Goal: Check status: Check status

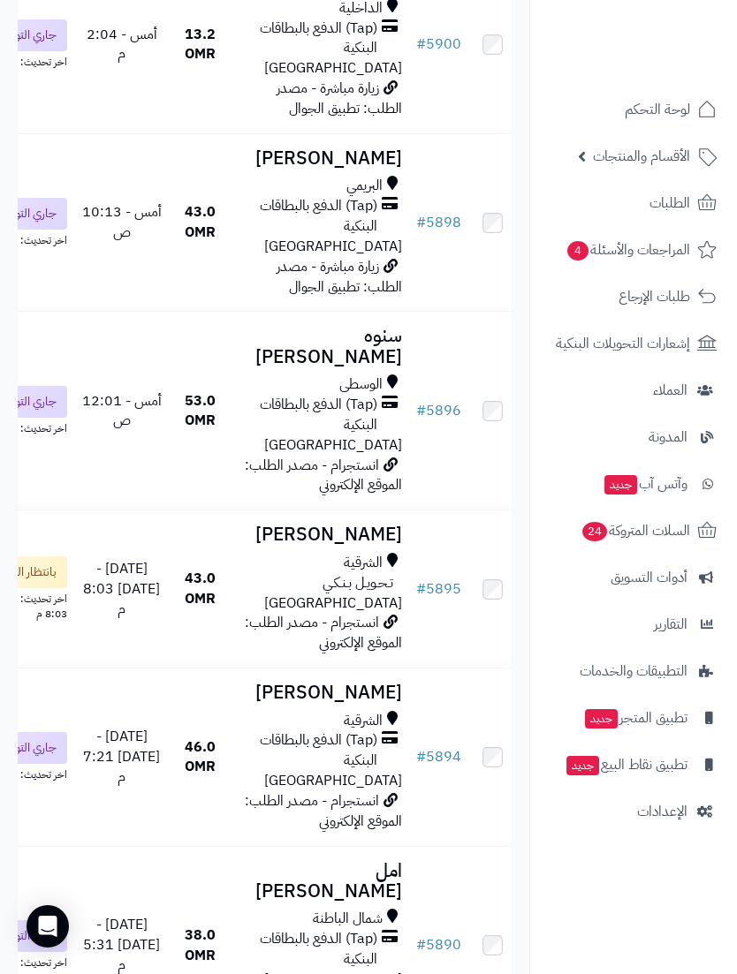
scroll to position [6166, 0]
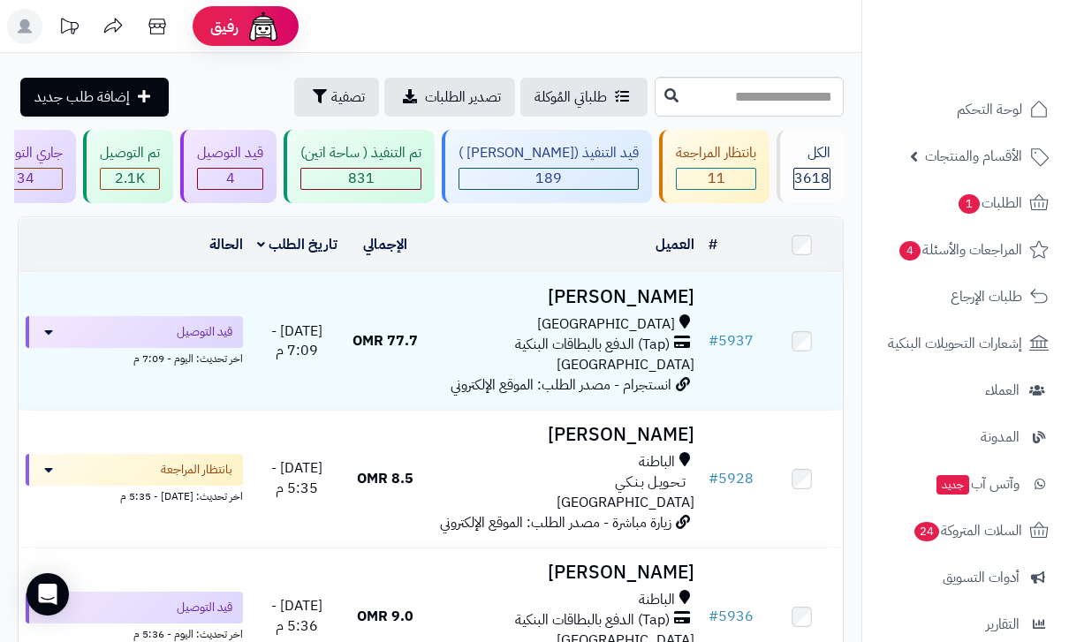
click at [984, 344] on span "إشعارات التحويلات البنكية" at bounding box center [955, 343] width 134 height 25
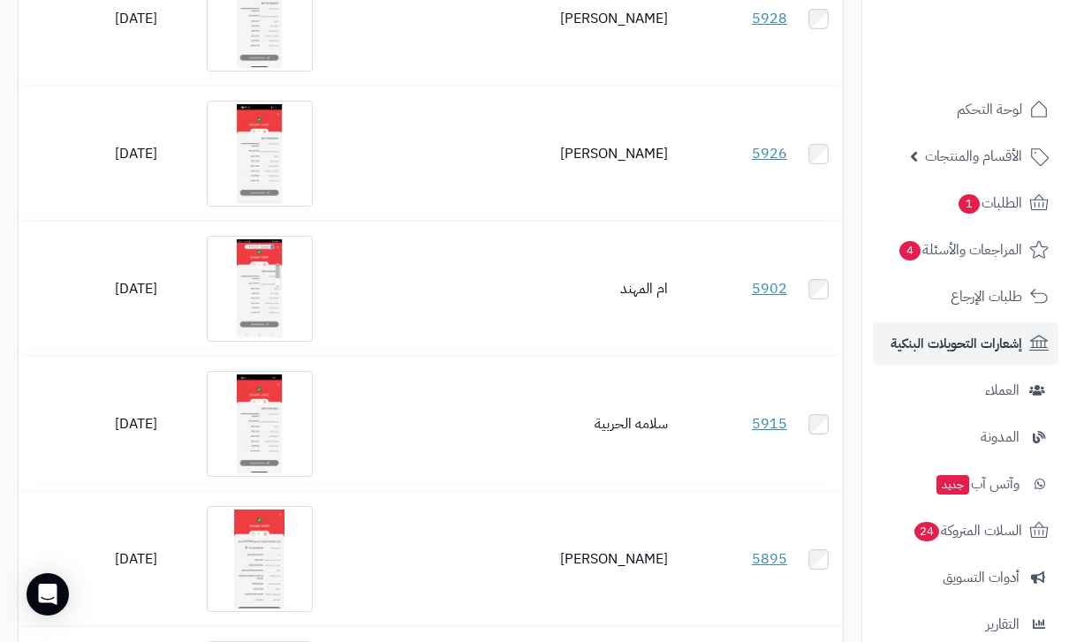
scroll to position [254, 0]
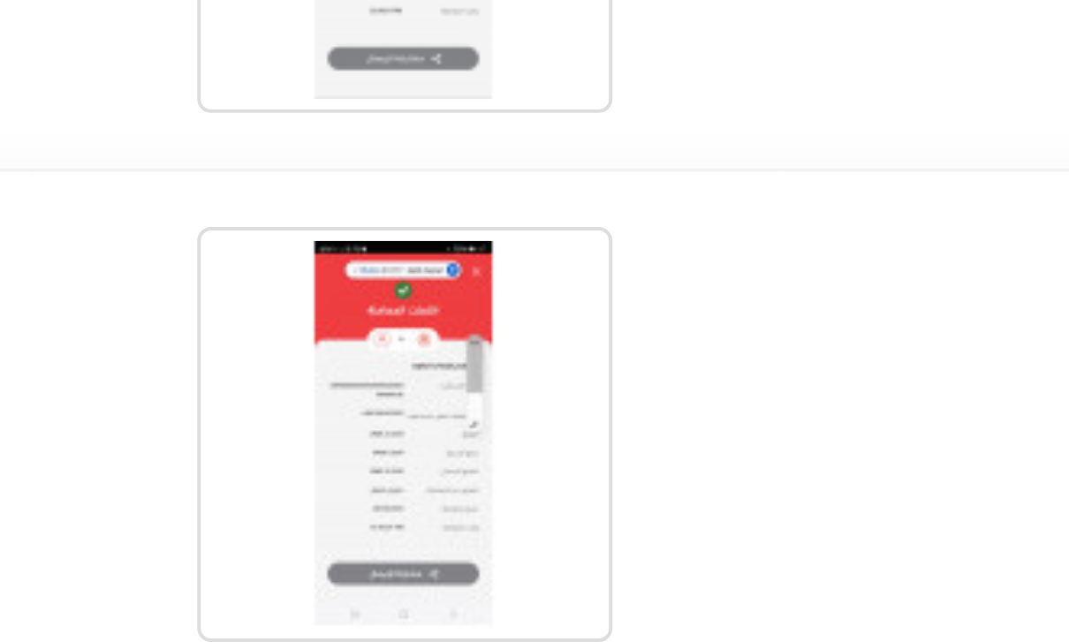
click at [291, 225] on icon at bounding box center [298, 232] width 14 height 14
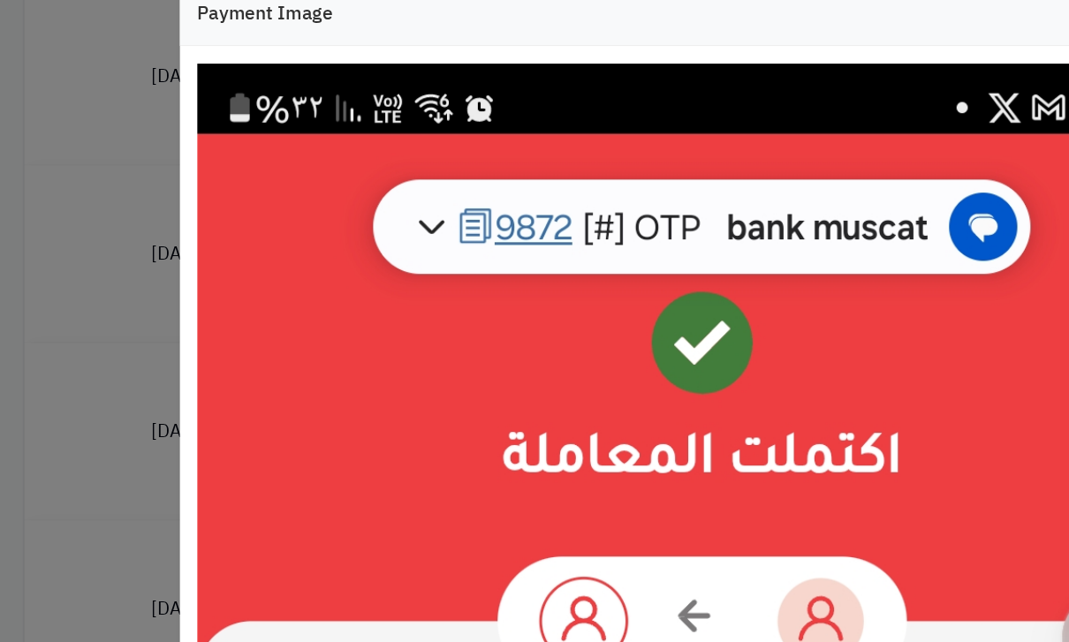
scroll to position [0, 0]
click at [88, 297] on div "× Payment Image Download Close" at bounding box center [534, 321] width 1069 height 642
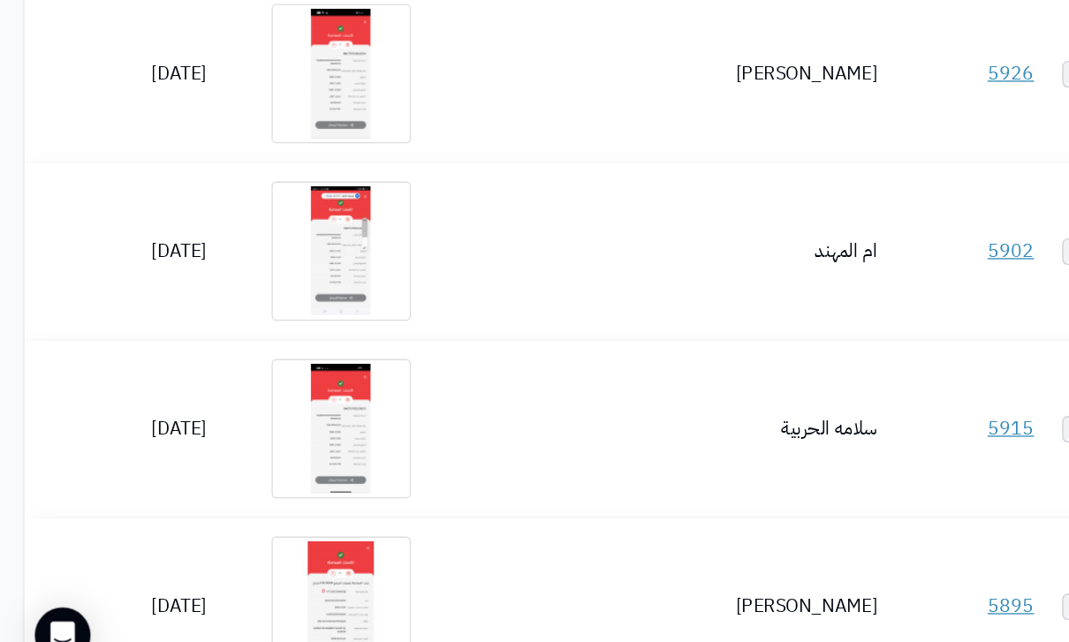
scroll to position [240, 0]
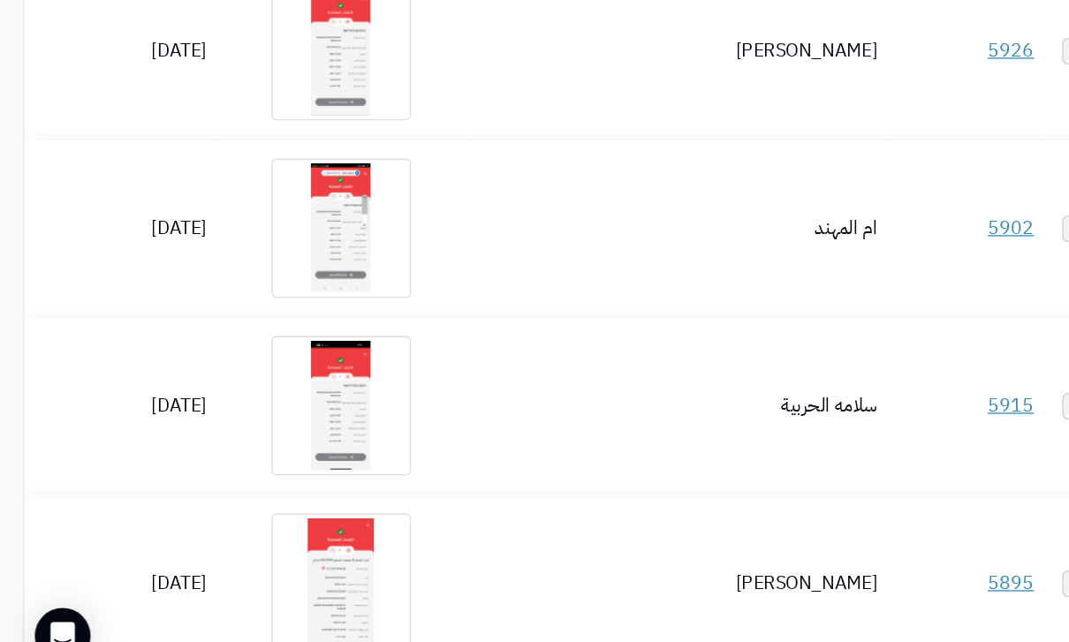
click at [237, 367] on img at bounding box center [260, 420] width 106 height 106
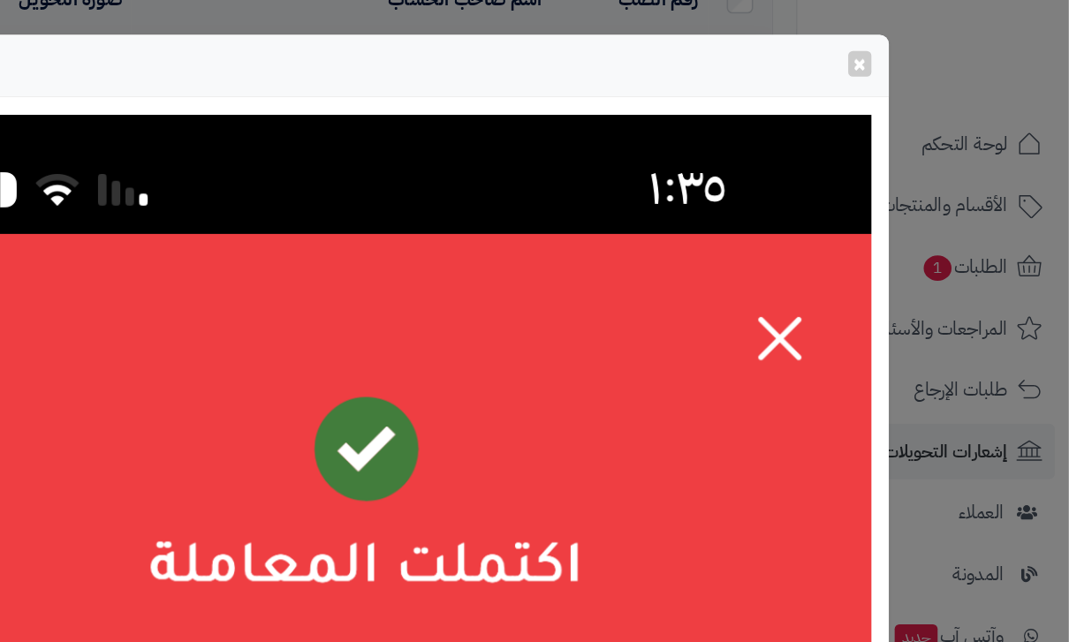
scroll to position [157, 0]
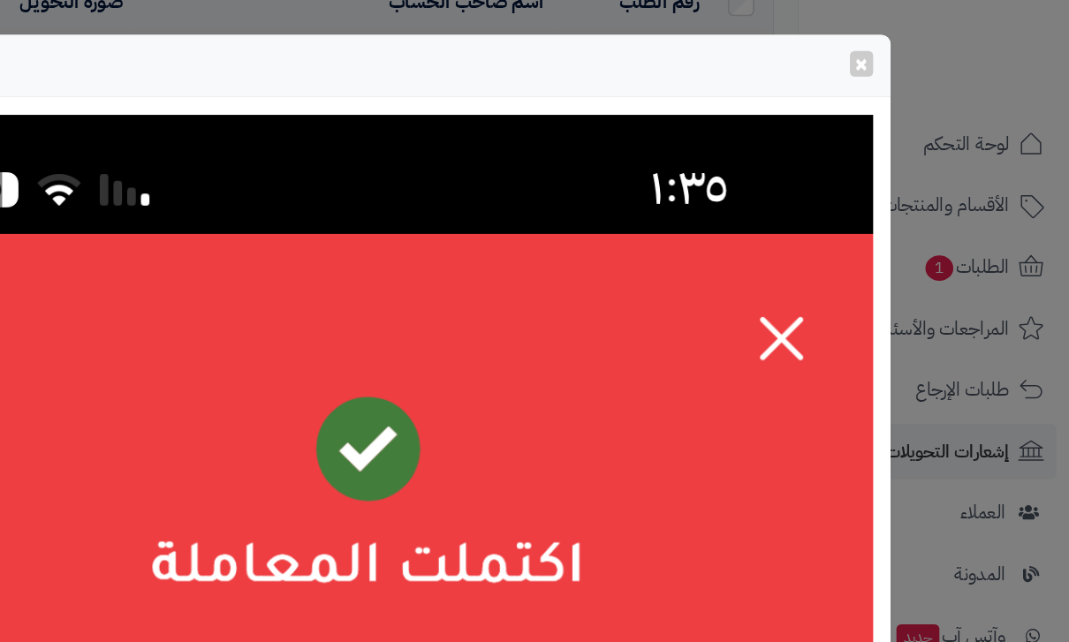
click at [904, 49] on span "×" at bounding box center [909, 48] width 11 height 26
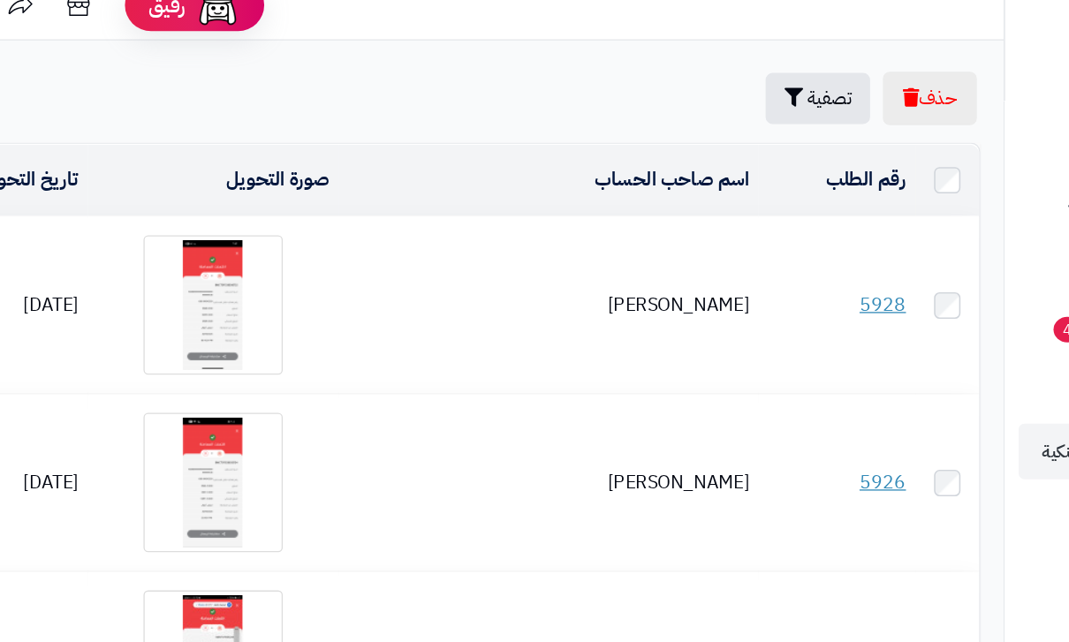
scroll to position [0, 0]
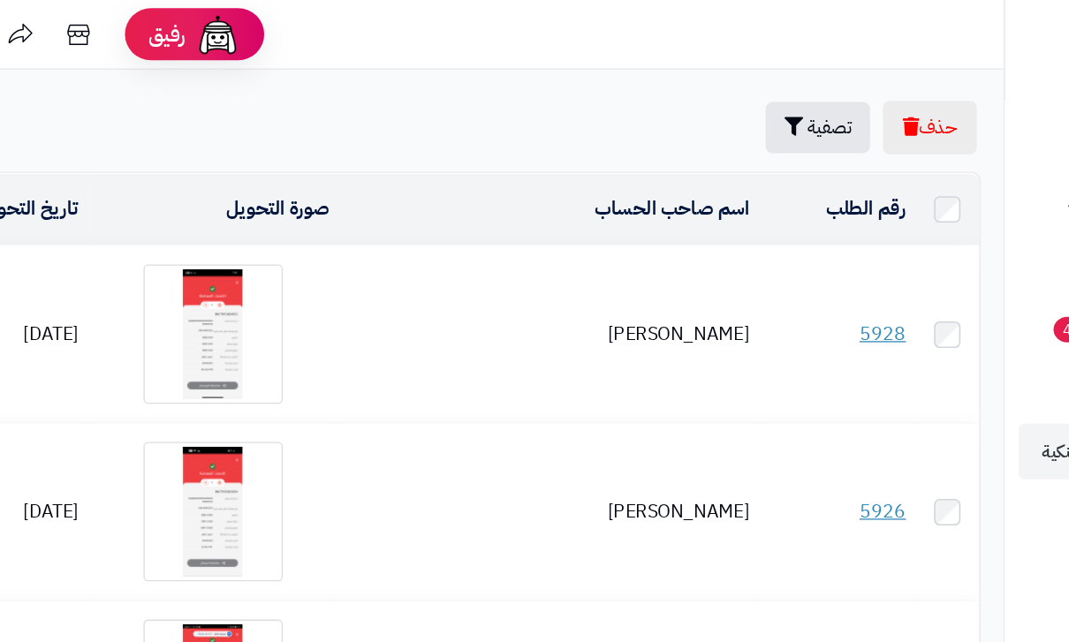
click at [207, 253] on img at bounding box center [260, 254] width 106 height 106
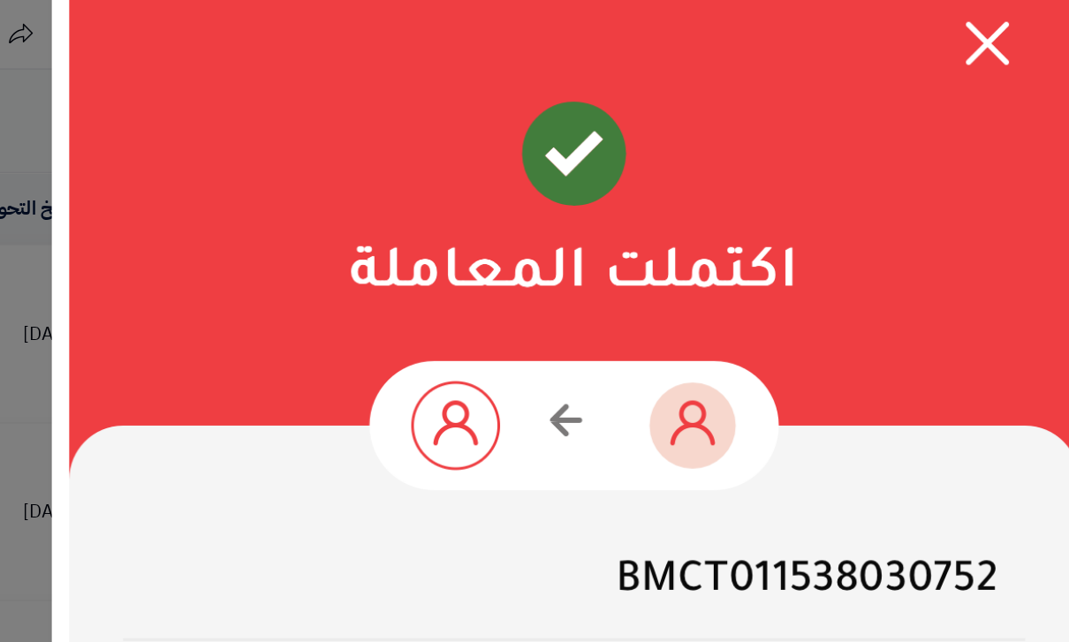
scroll to position [187, 0]
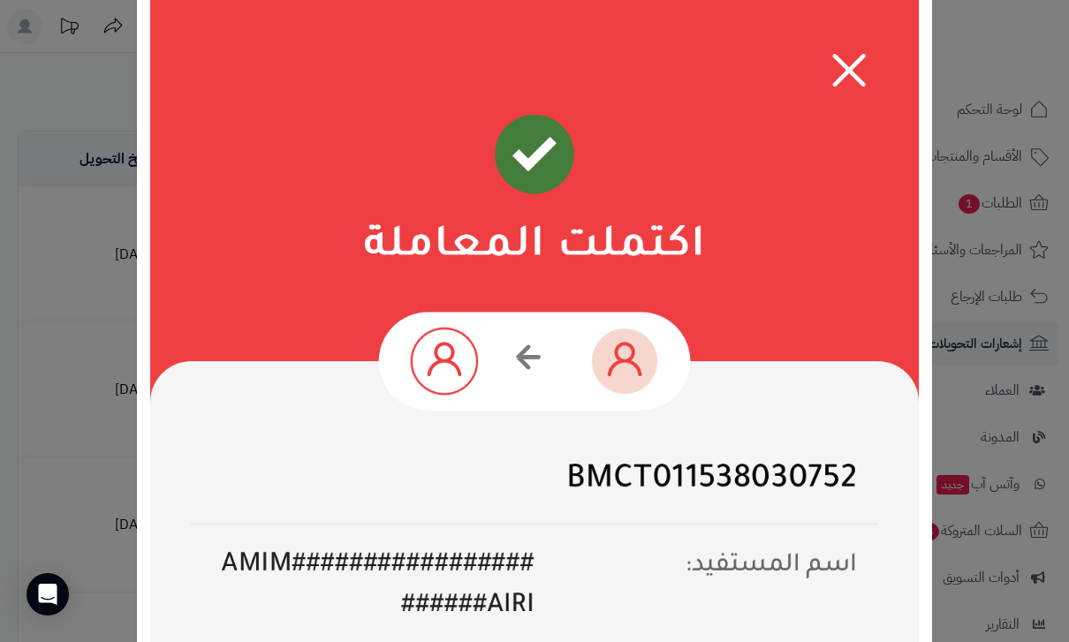
click at [979, 170] on div "× Payment Image Download Close" at bounding box center [534, 321] width 1069 height 642
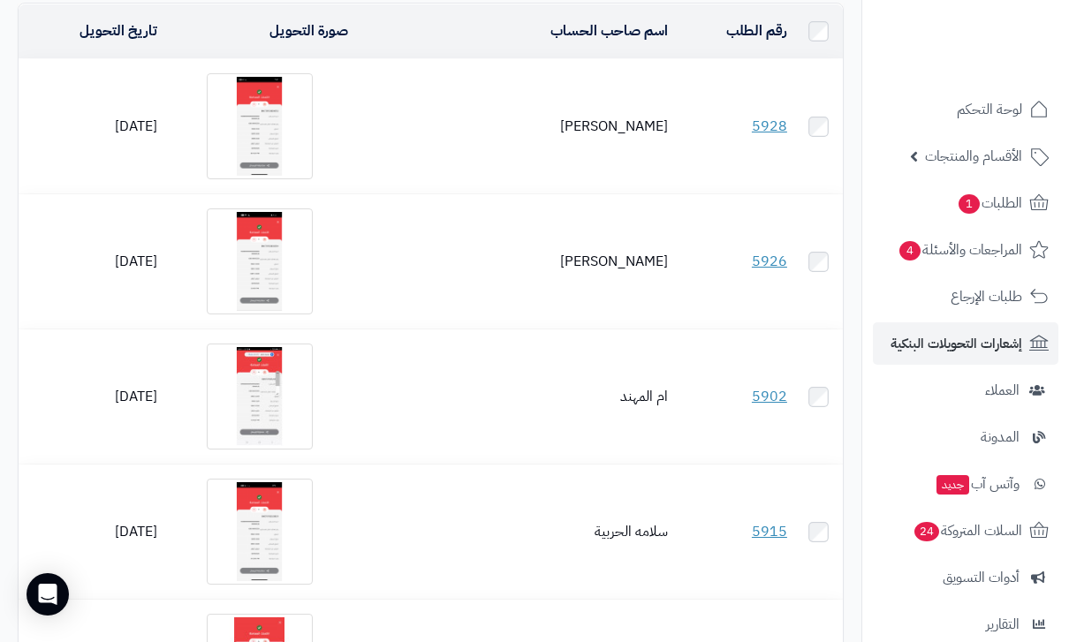
scroll to position [130, 0]
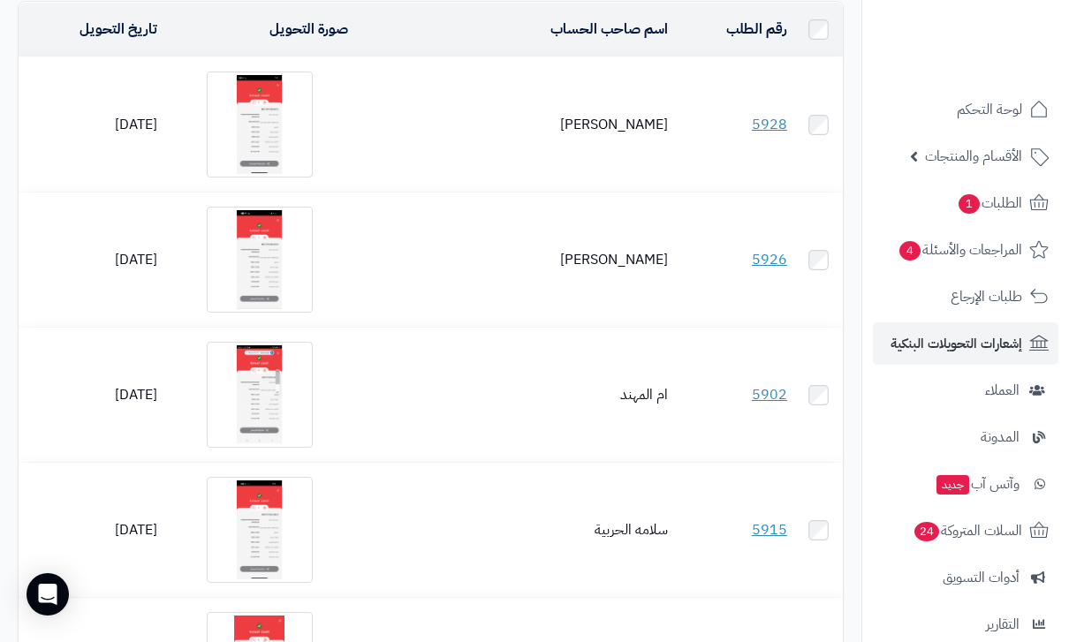
click at [222, 534] on img at bounding box center [260, 530] width 106 height 106
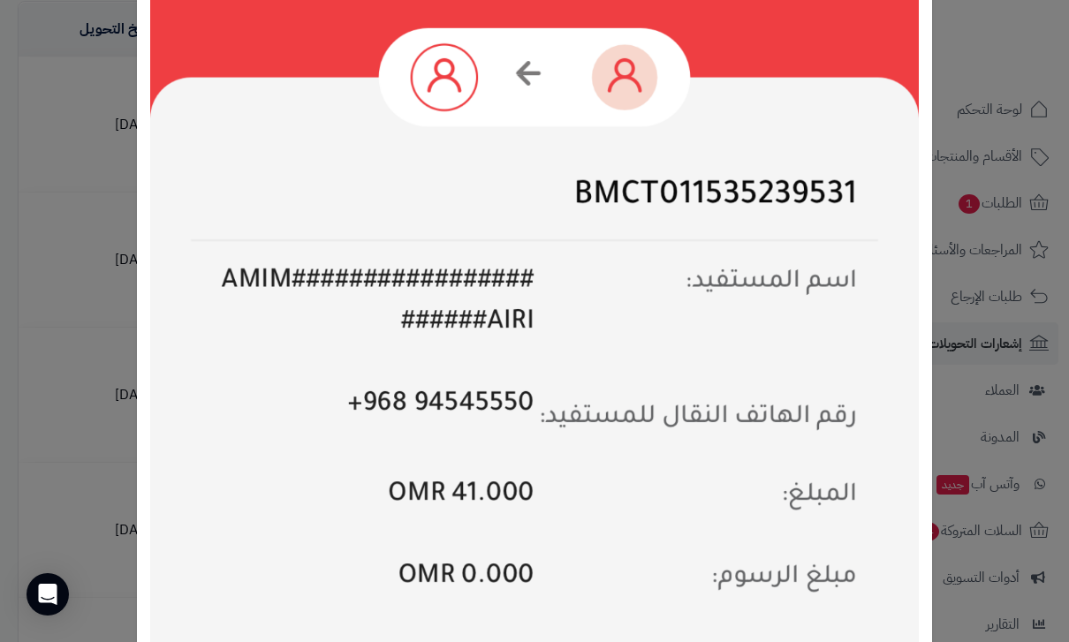
scroll to position [476, 0]
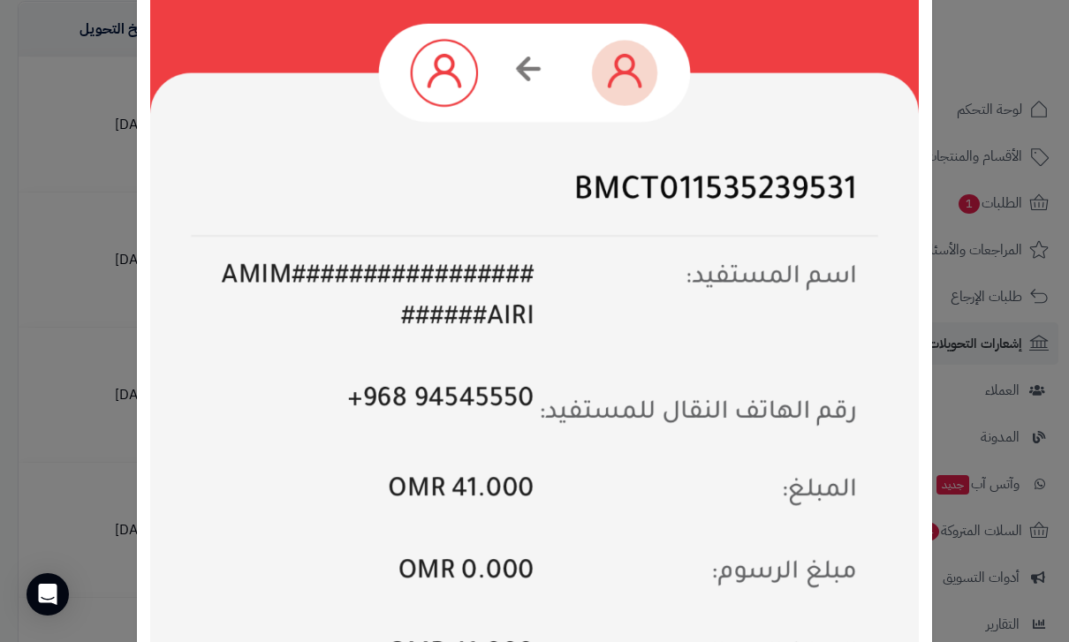
click at [85, 401] on div "× Payment Image Download Close" at bounding box center [534, 321] width 1069 height 642
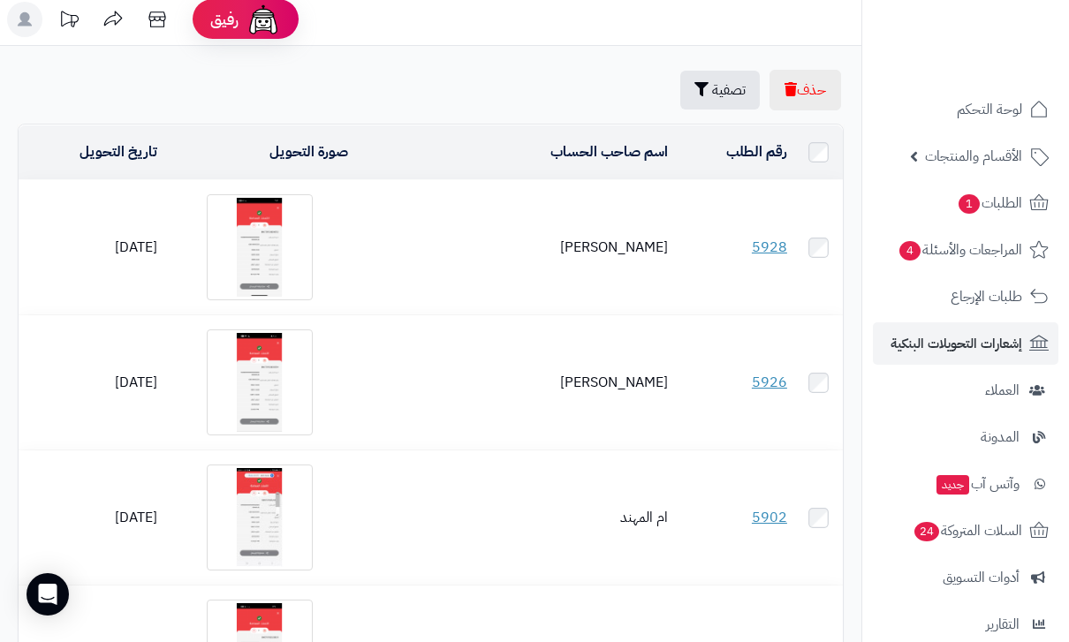
scroll to position [8, 0]
click at [266, 495] on img at bounding box center [260, 517] width 106 height 106
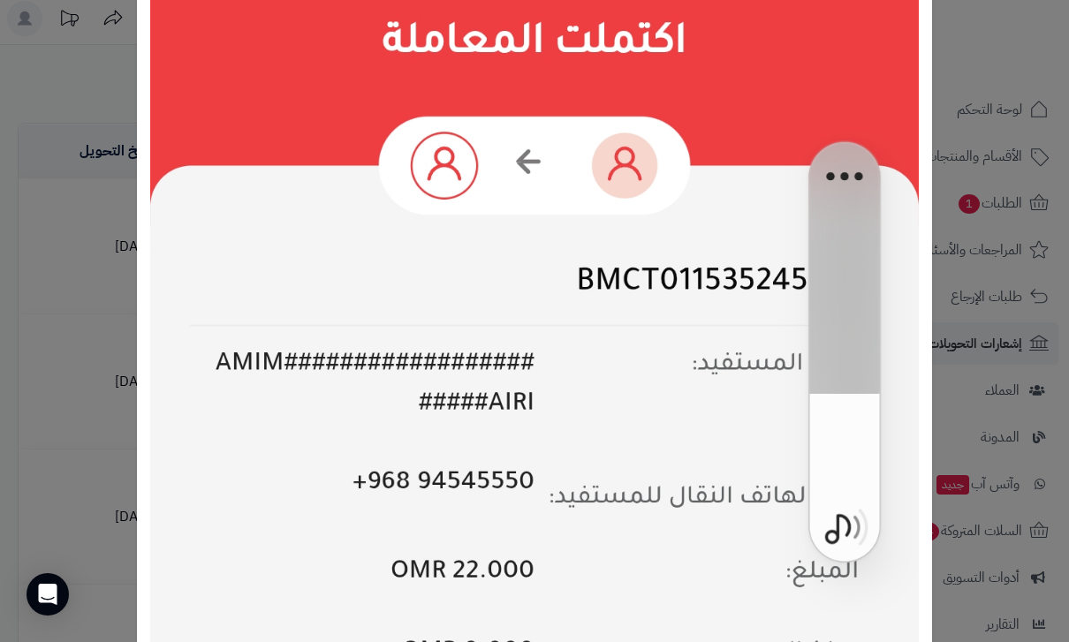
scroll to position [347, 0]
click at [98, 362] on div "× Payment Image Download Close" at bounding box center [534, 321] width 1069 height 642
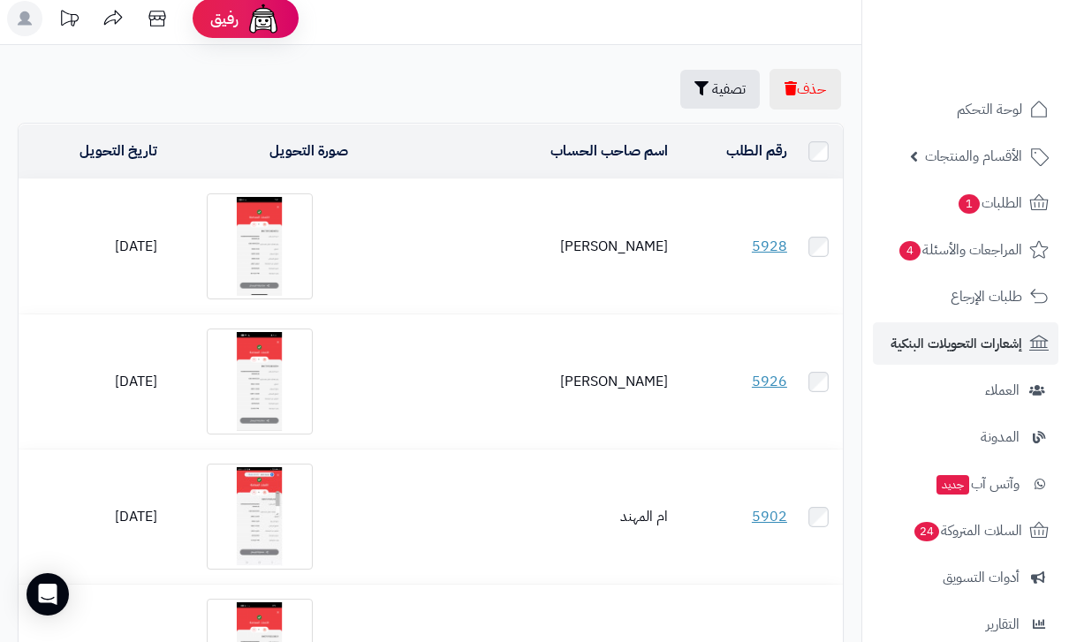
scroll to position [0, 0]
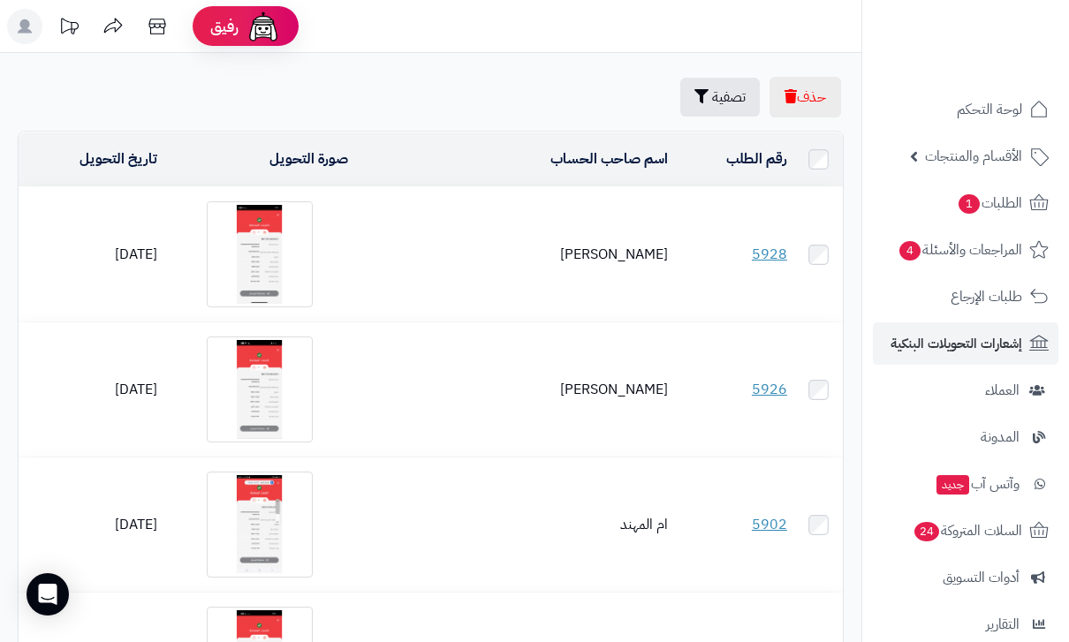
click at [253, 536] on img at bounding box center [260, 525] width 106 height 106
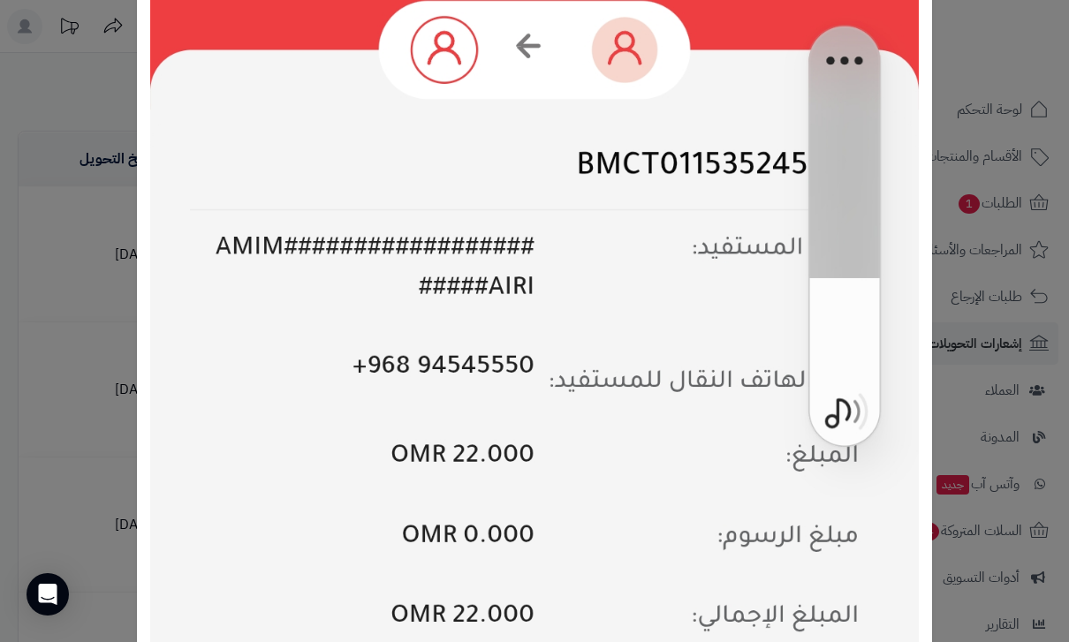
scroll to position [461, 0]
click at [85, 426] on div "× Payment Image Download Close" at bounding box center [534, 321] width 1069 height 642
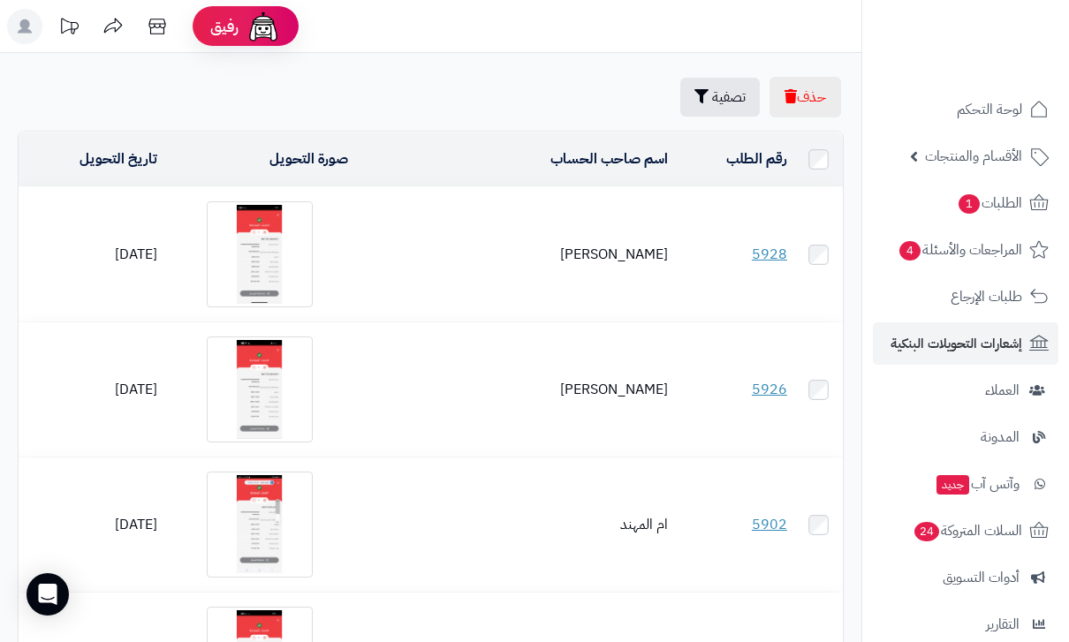
click at [271, 399] on img at bounding box center [260, 390] width 106 height 106
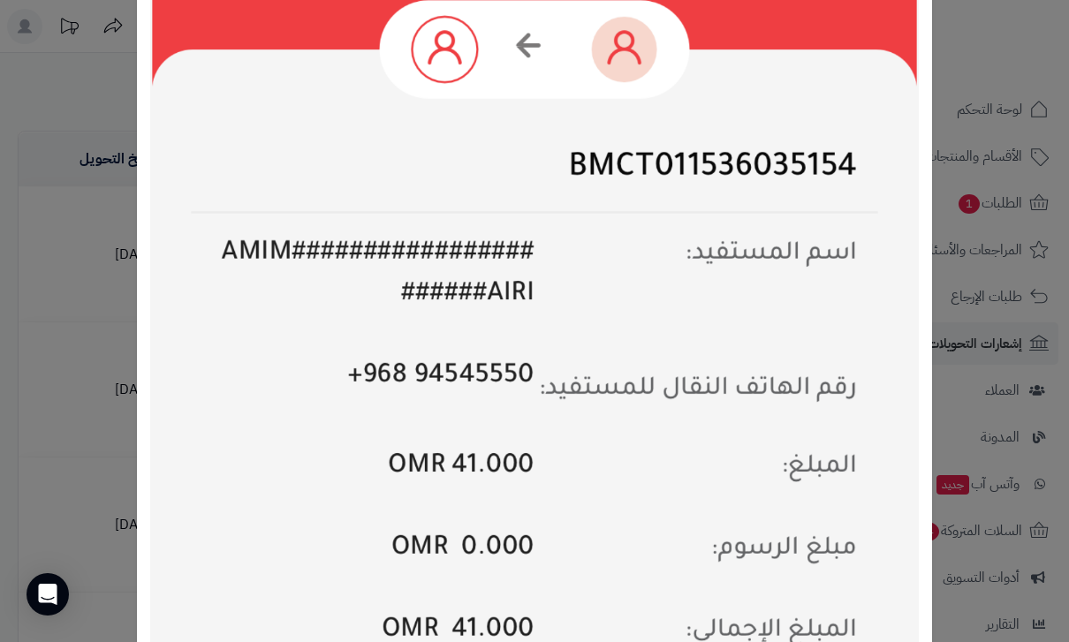
scroll to position [511, 0]
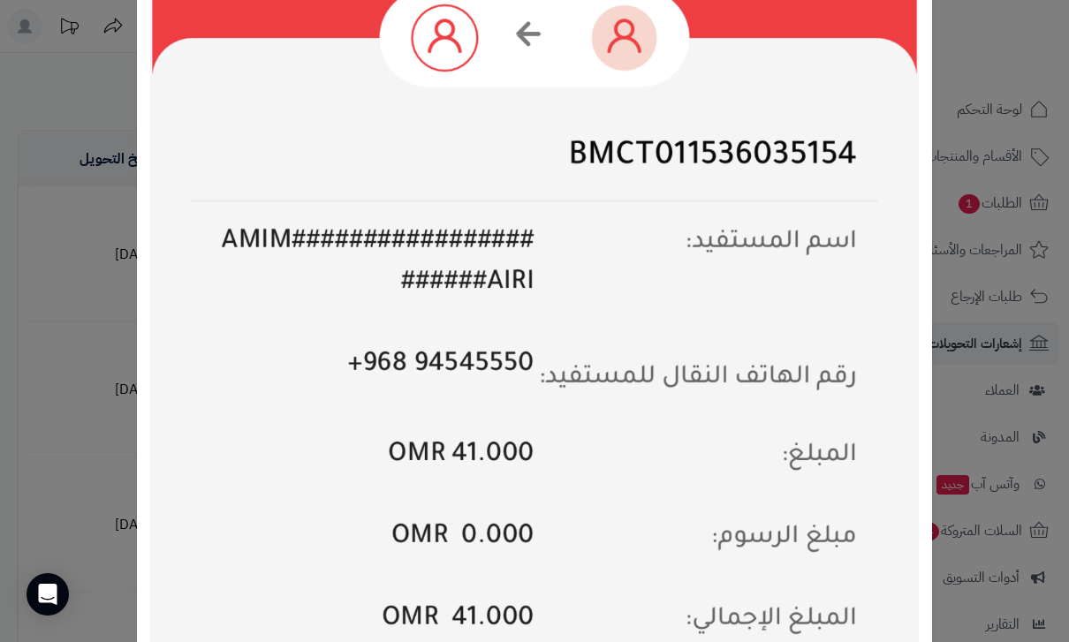
click at [72, 364] on div "× Payment Image Download Close" at bounding box center [534, 321] width 1069 height 642
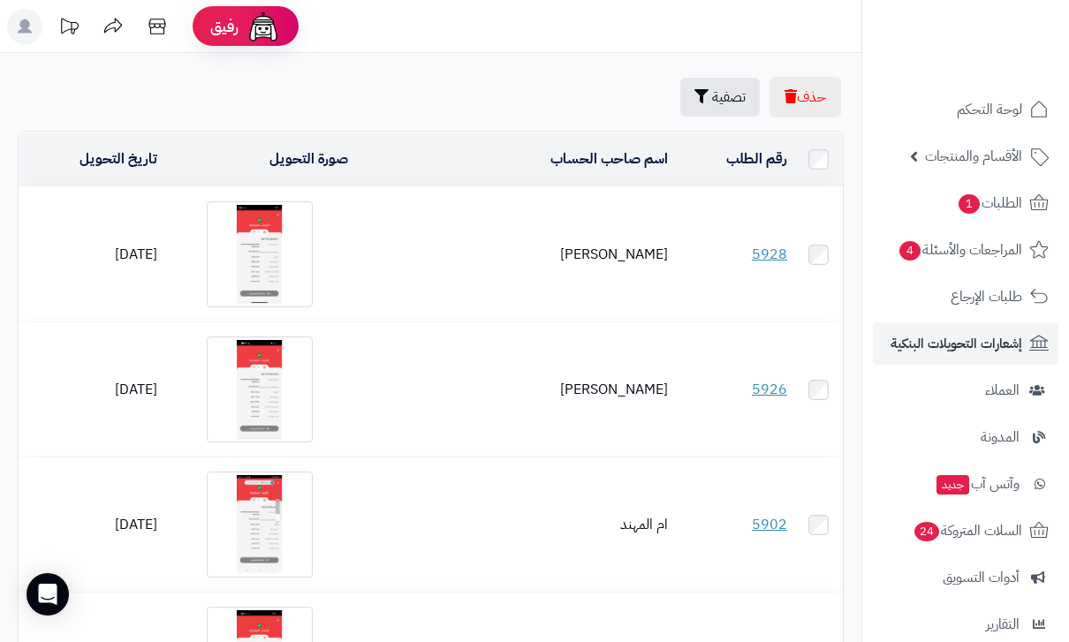
click at [258, 241] on img at bounding box center [260, 254] width 106 height 106
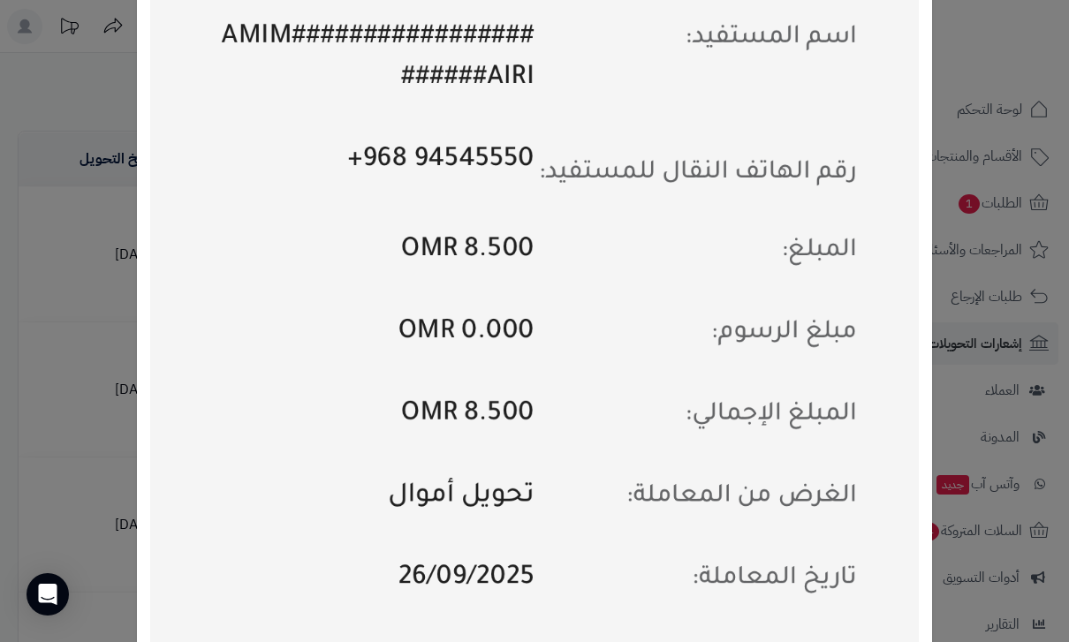
scroll to position [714, 0]
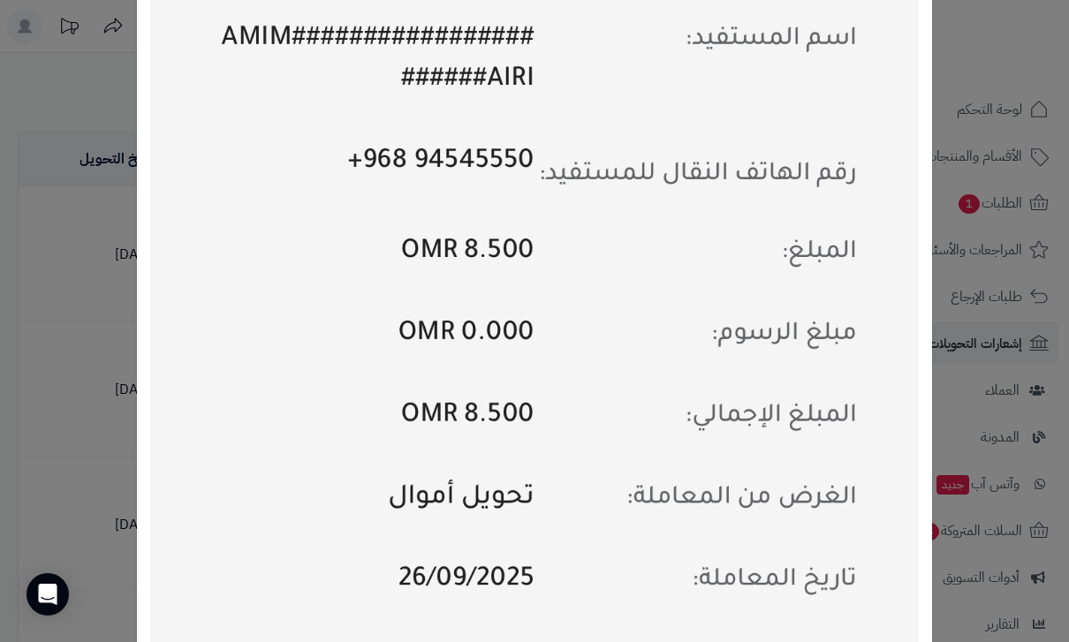
click at [94, 373] on div "× Payment Image Download Close" at bounding box center [534, 321] width 1069 height 642
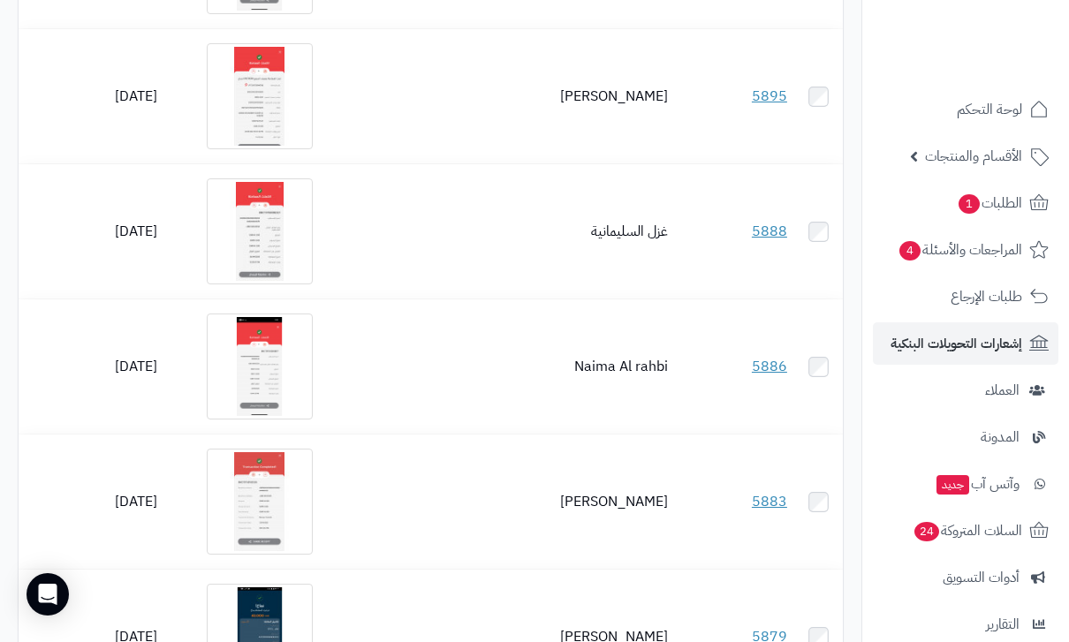
scroll to position [697, 0]
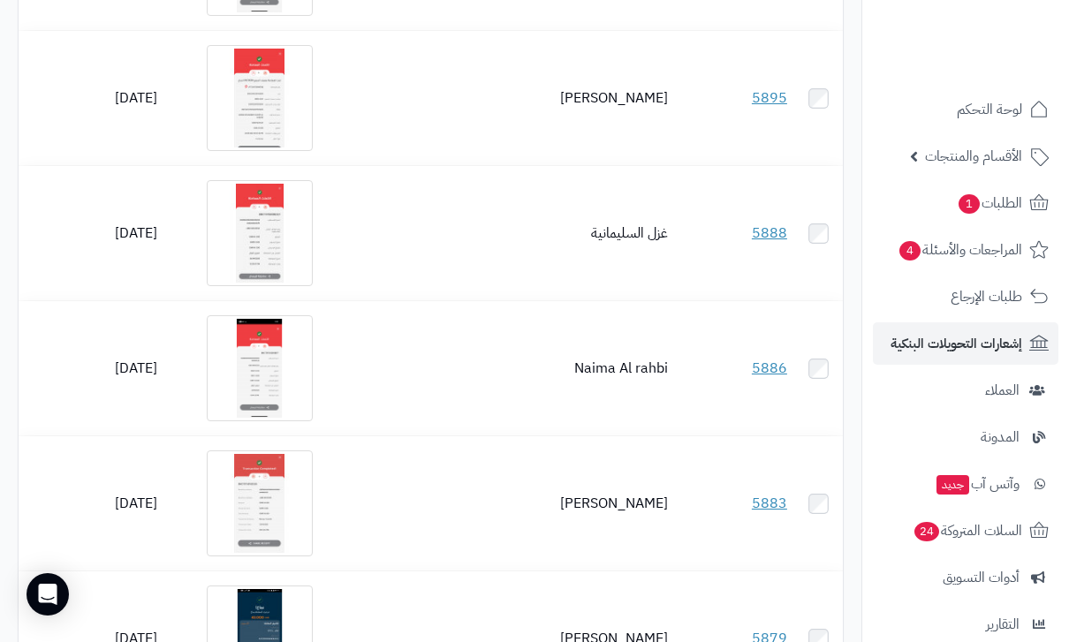
click at [245, 104] on img at bounding box center [260, 98] width 106 height 106
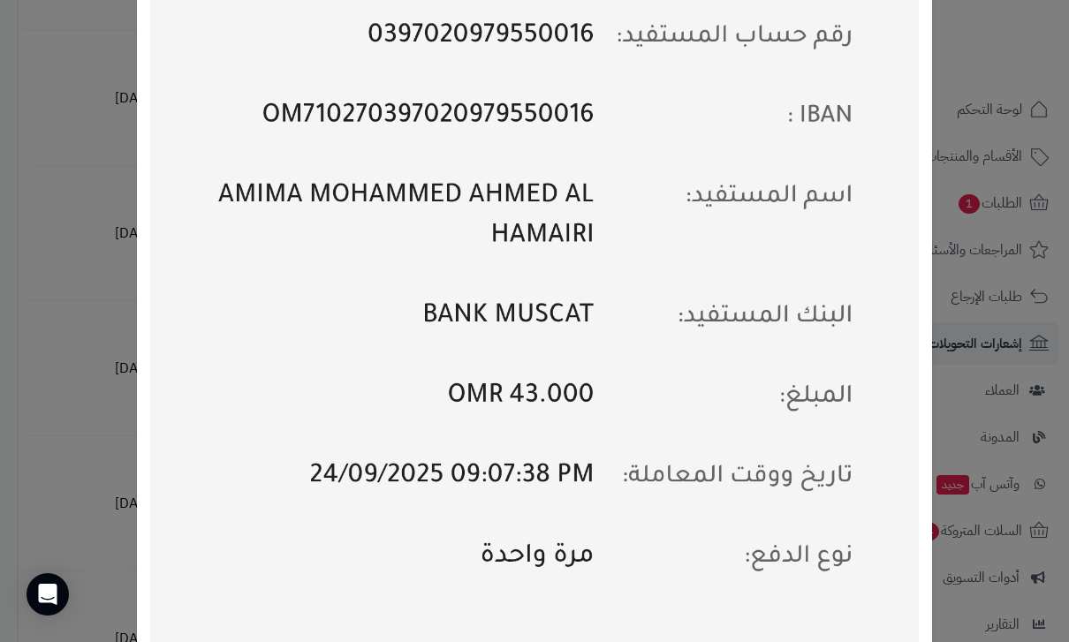
scroll to position [899, 0]
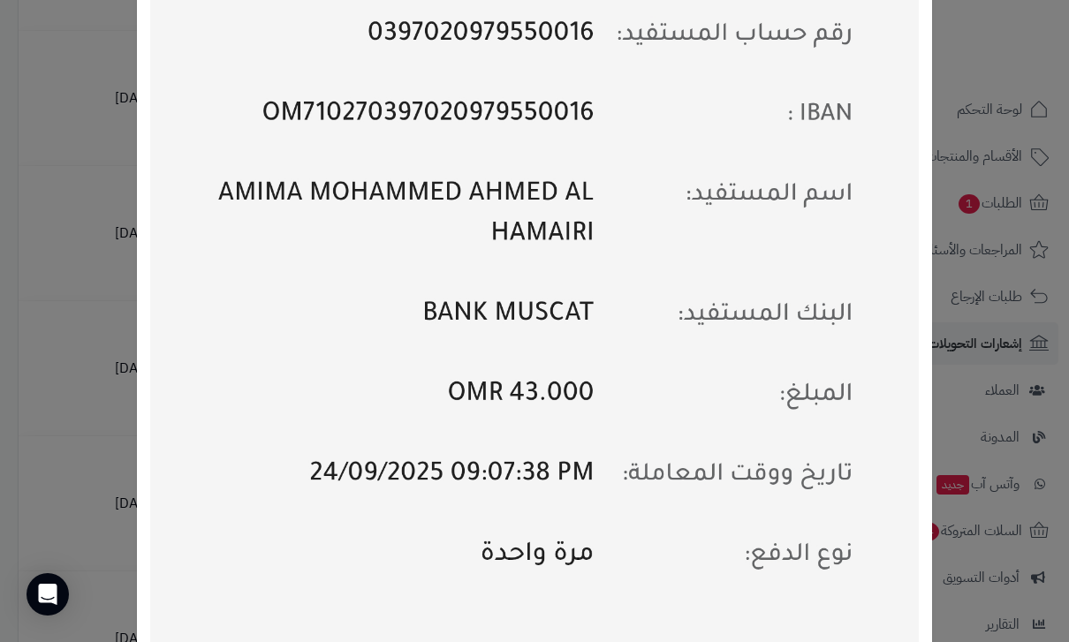
click at [30, 411] on div "× Payment Image Download Close" at bounding box center [534, 321] width 1069 height 642
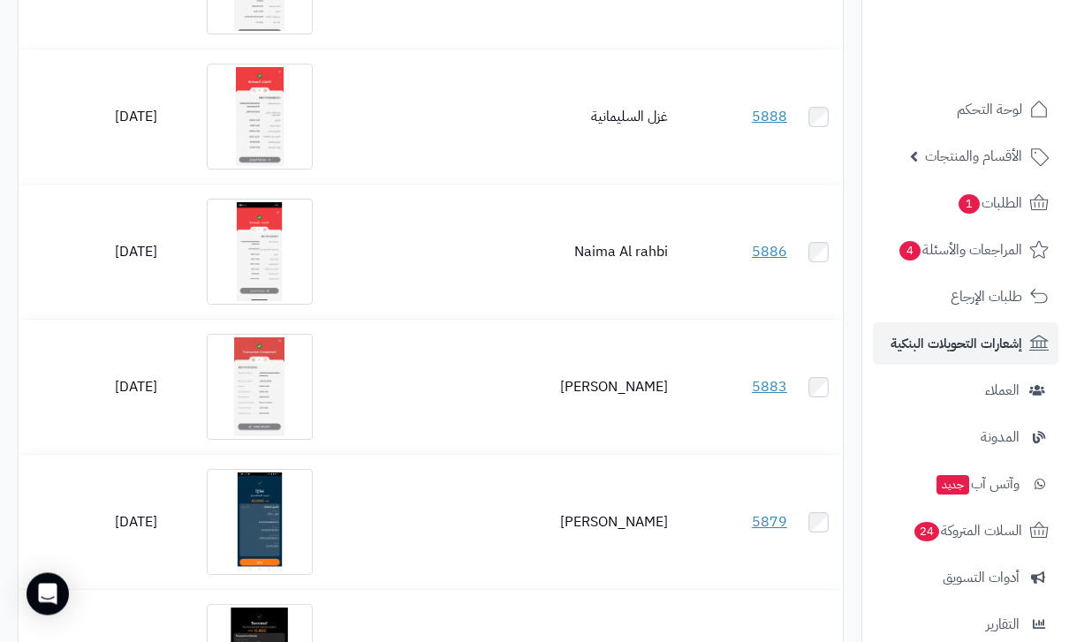
scroll to position [822, 0]
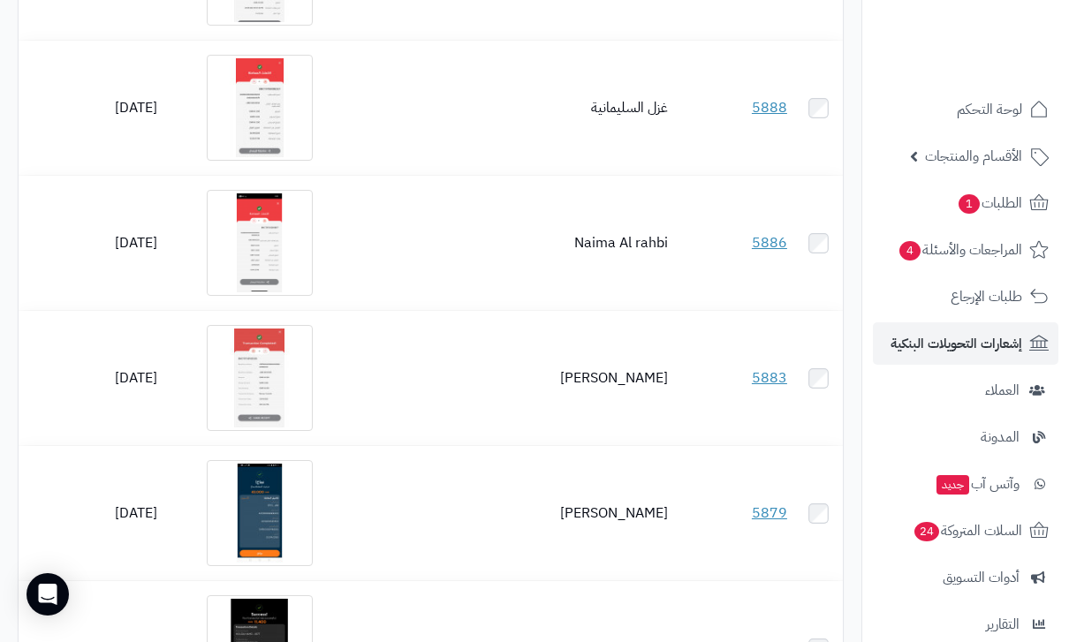
click at [256, 99] on img at bounding box center [260, 108] width 106 height 106
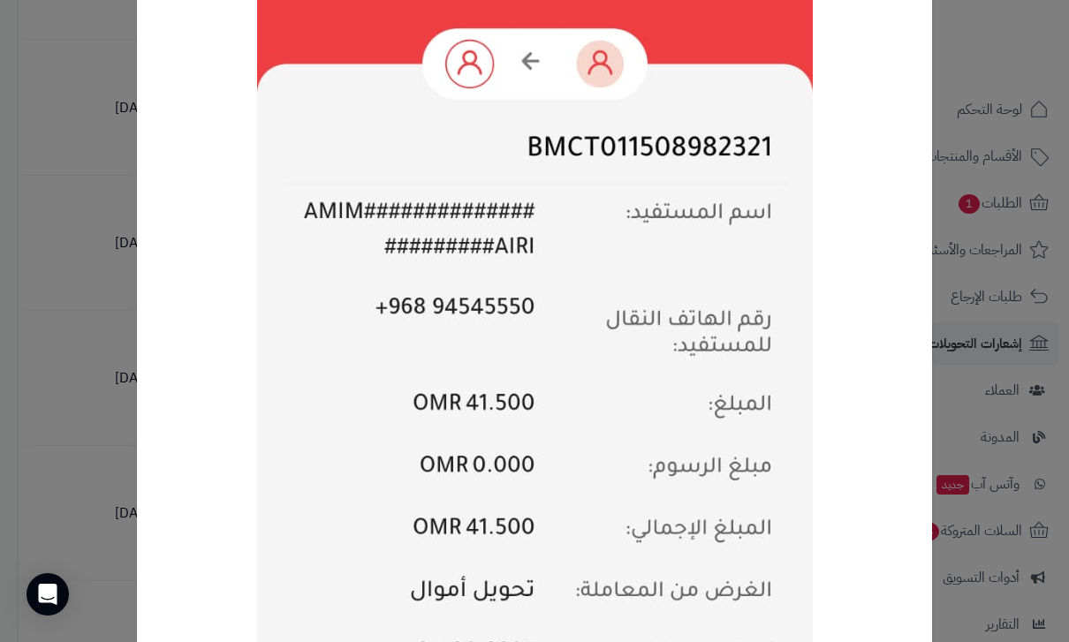
scroll to position [299, 0]
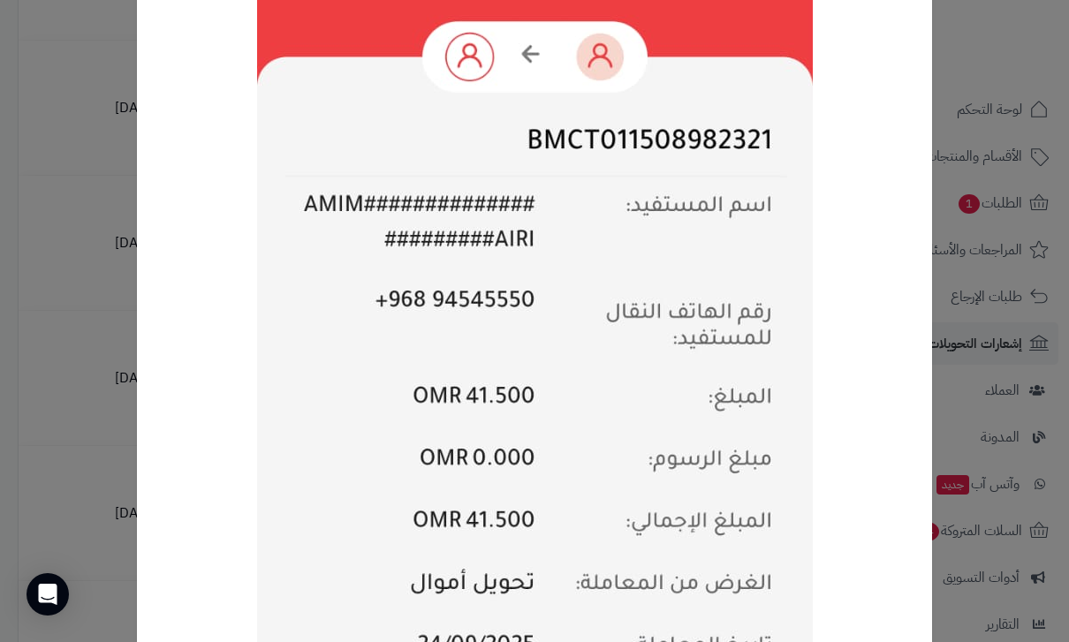
click at [88, 360] on div "× Payment Image Download Close" at bounding box center [534, 321] width 1069 height 642
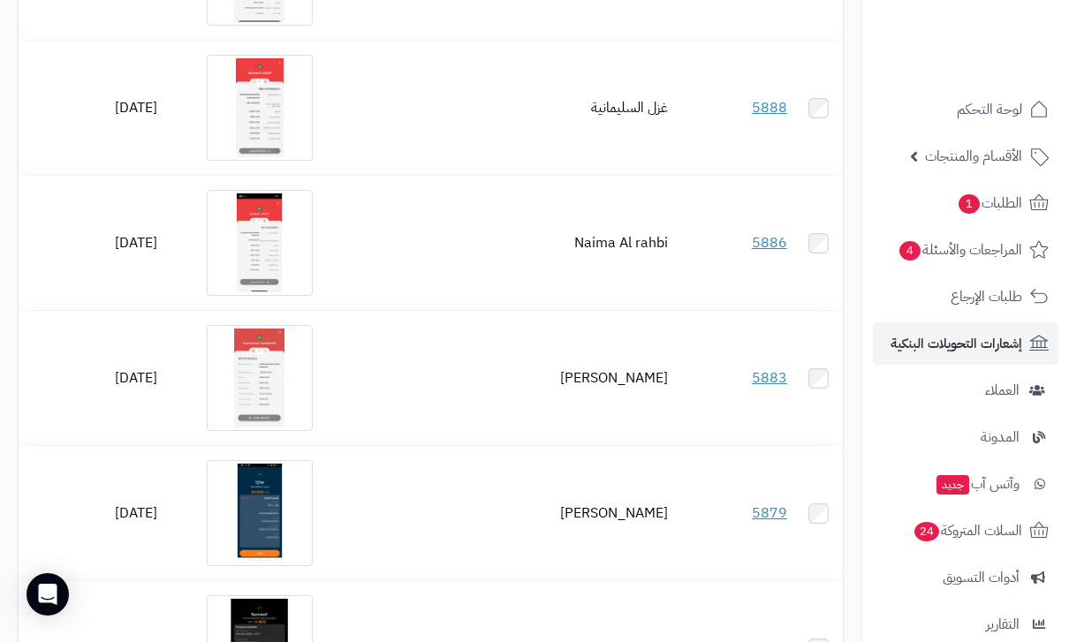
click at [251, 134] on img at bounding box center [260, 108] width 106 height 106
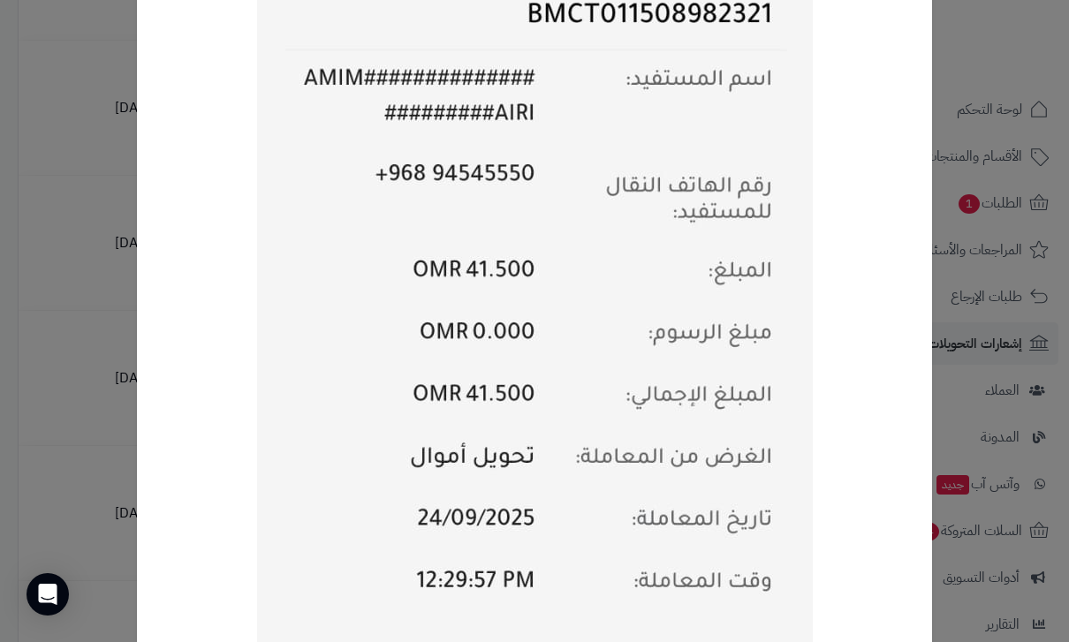
scroll to position [427, 0]
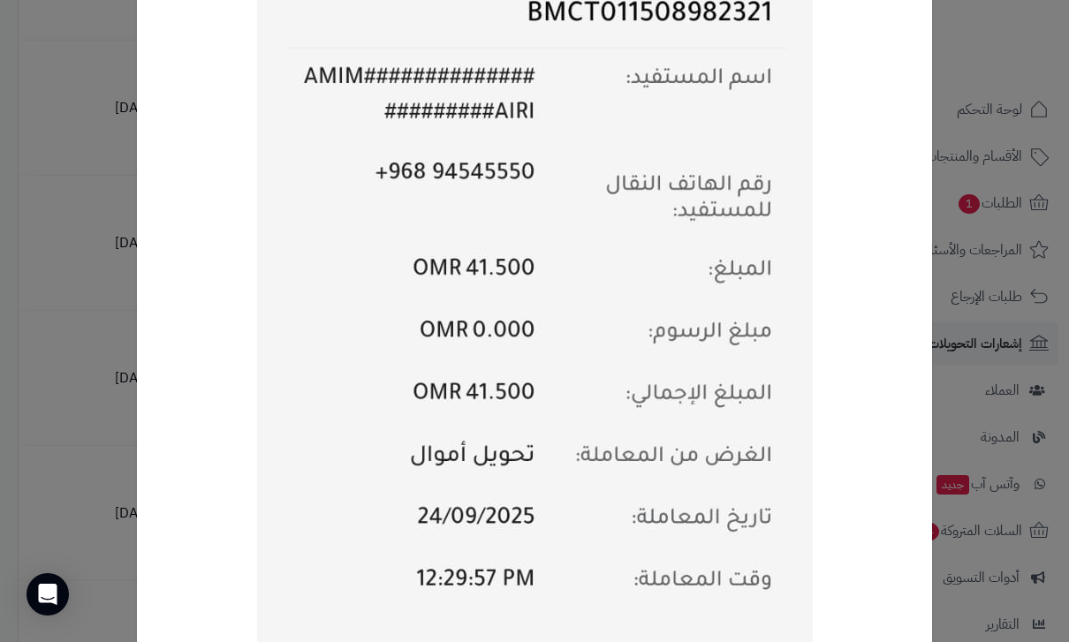
click at [64, 445] on div "× Payment Image Download Close" at bounding box center [534, 321] width 1069 height 642
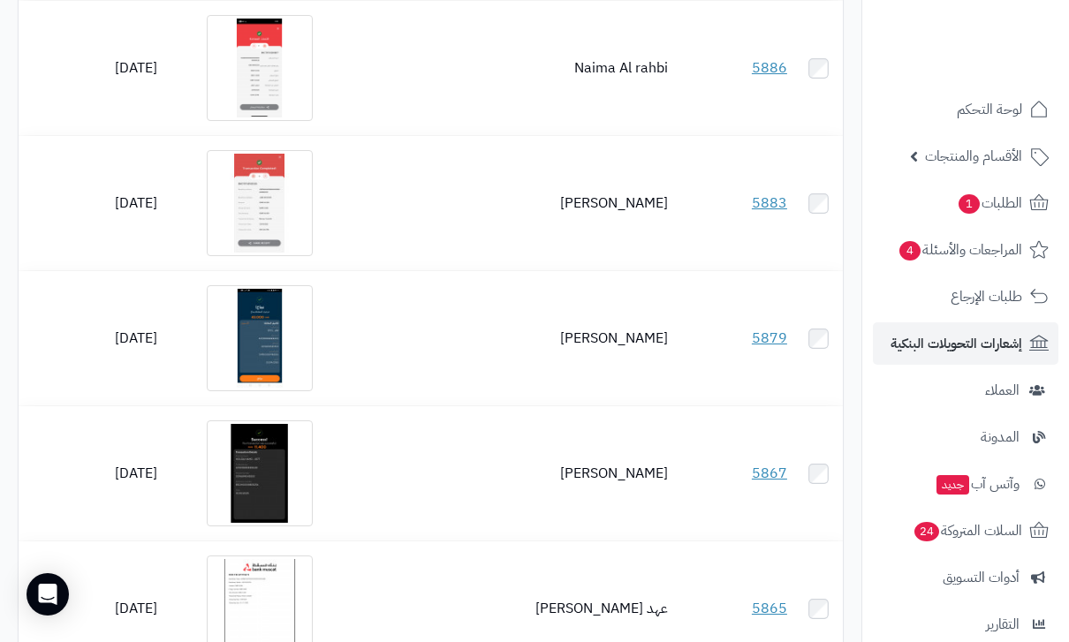
scroll to position [996, 0]
click at [266, 75] on img at bounding box center [260, 69] width 106 height 106
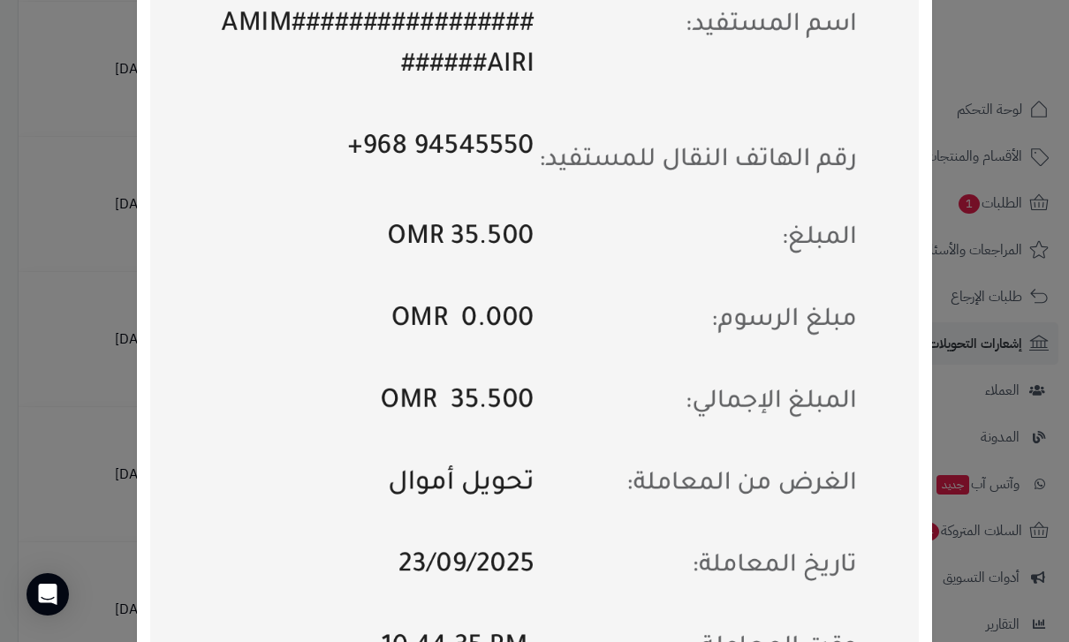
scroll to position [727, 0]
click at [90, 447] on div "× Payment Image Download Close" at bounding box center [534, 321] width 1069 height 642
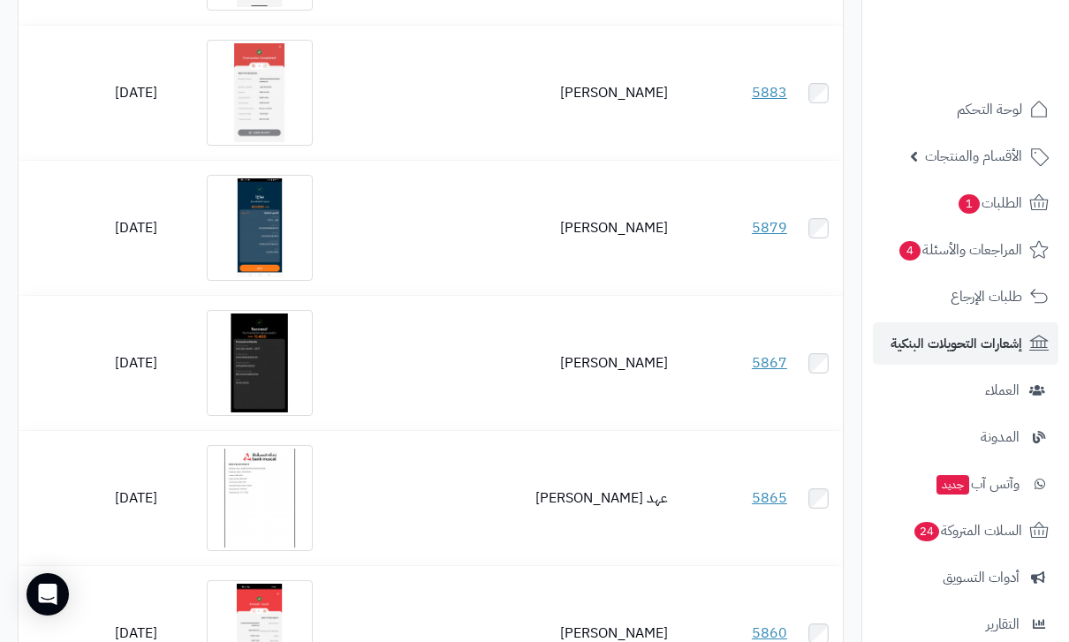
scroll to position [1119, 0]
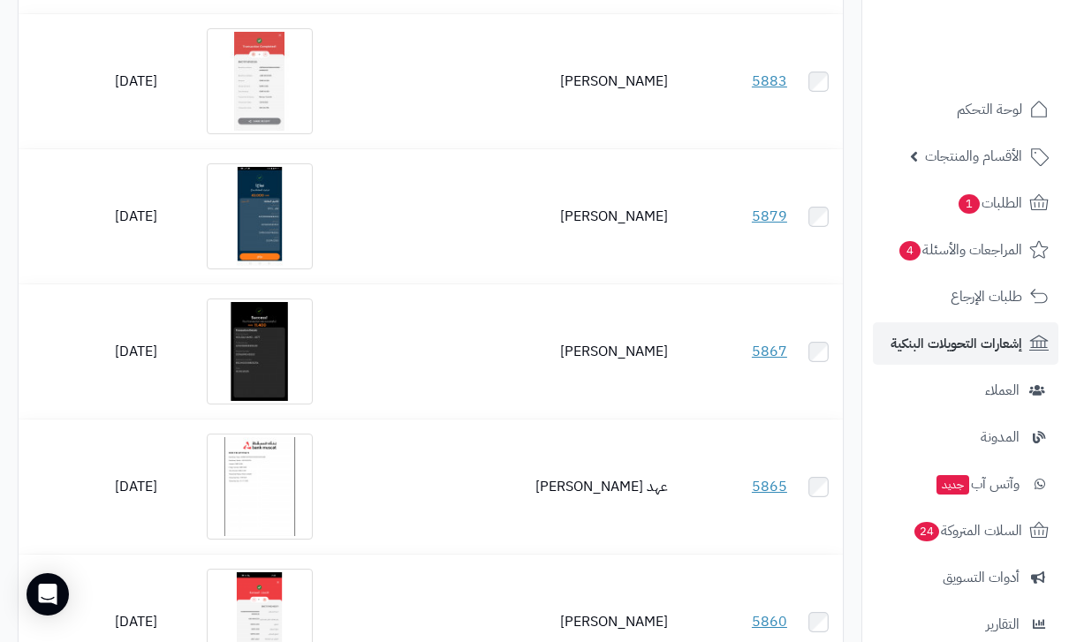
click at [261, 95] on img at bounding box center [260, 81] width 106 height 106
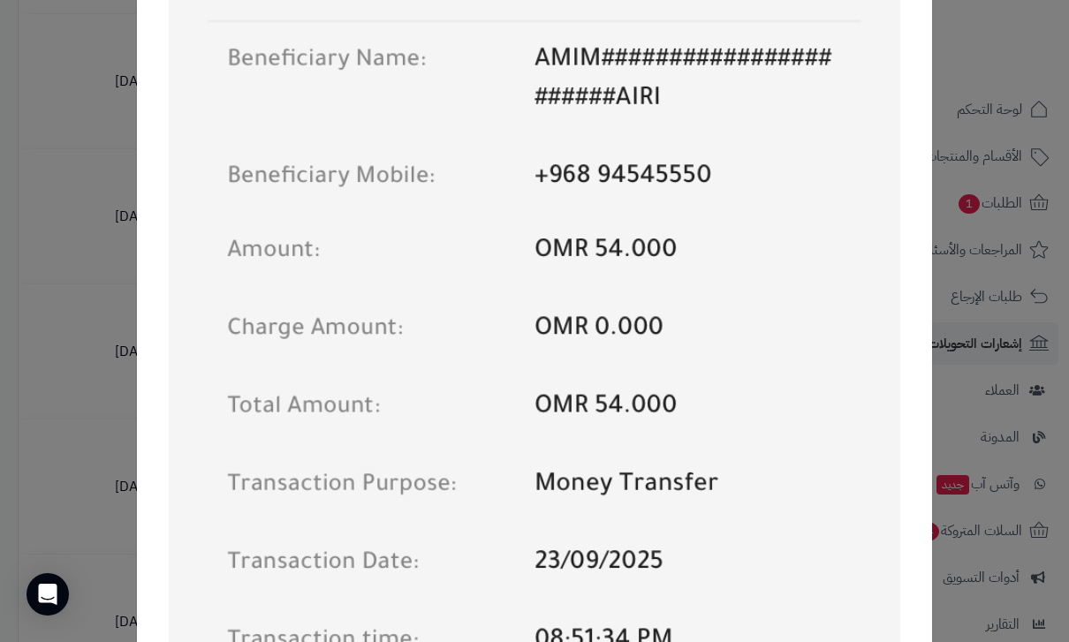
scroll to position [548, 0]
